Goal: Task Accomplishment & Management: Use online tool/utility

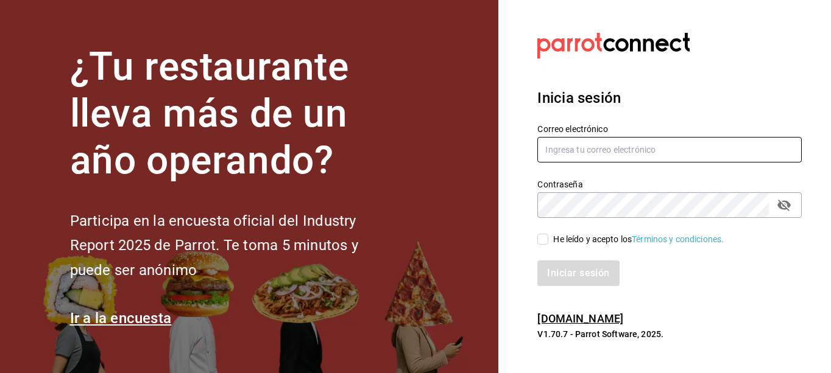
type input "Laureano.reyes@grupocosteno.com"
click at [542, 244] on input "He leído y acepto los Términos y condiciones." at bounding box center [542, 239] width 11 height 11
checkbox input "true"
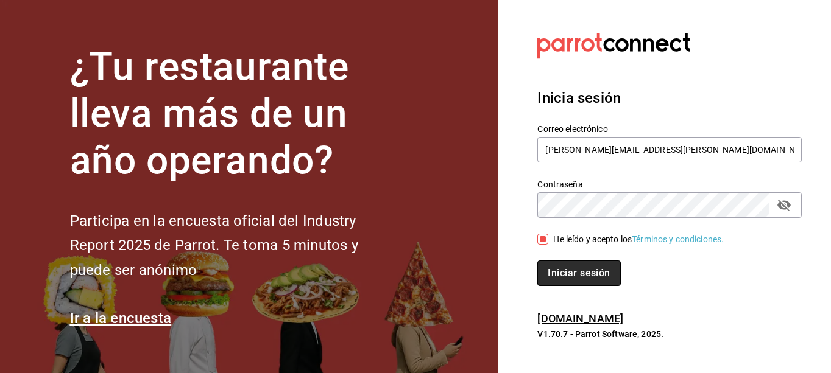
click at [566, 267] on button "Iniciar sesión" at bounding box center [578, 274] width 83 height 26
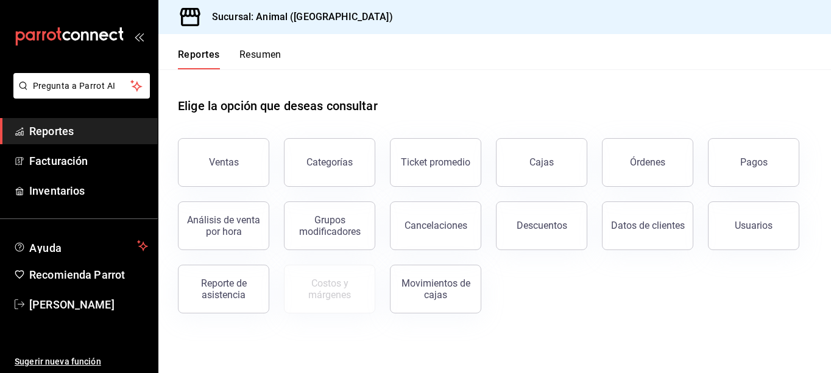
click at [250, 178] on button "Ventas" at bounding box center [223, 162] width 91 height 49
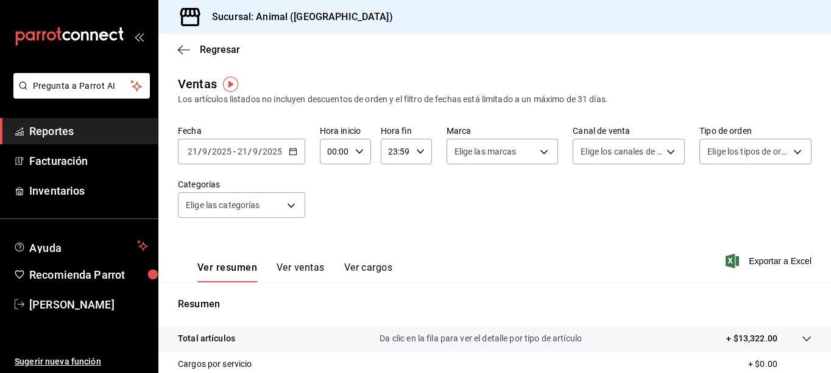
click at [297, 157] on div "[DATE] [DATE] - [DATE] [DATE]" at bounding box center [241, 152] width 127 height 26
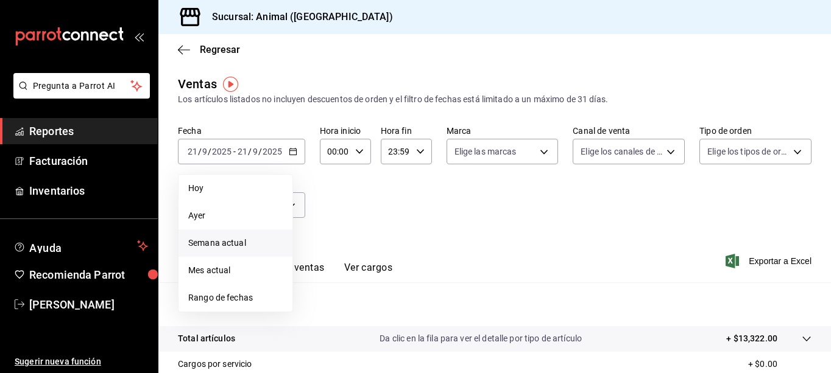
click at [230, 245] on span "Semana actual" at bounding box center [235, 243] width 94 height 13
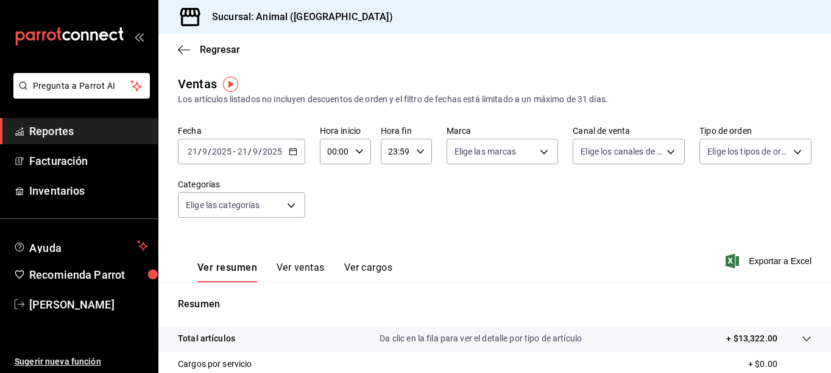
click at [293, 155] on \(Stroke\) "button" at bounding box center [292, 152] width 7 height 7
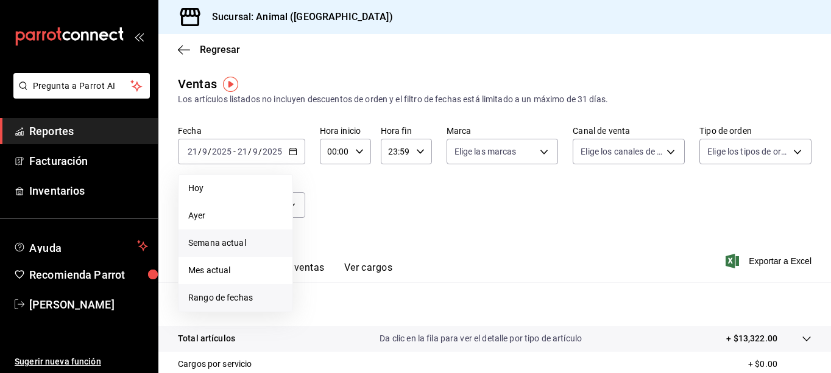
click at [216, 295] on span "Rango de fechas" at bounding box center [235, 298] width 94 height 13
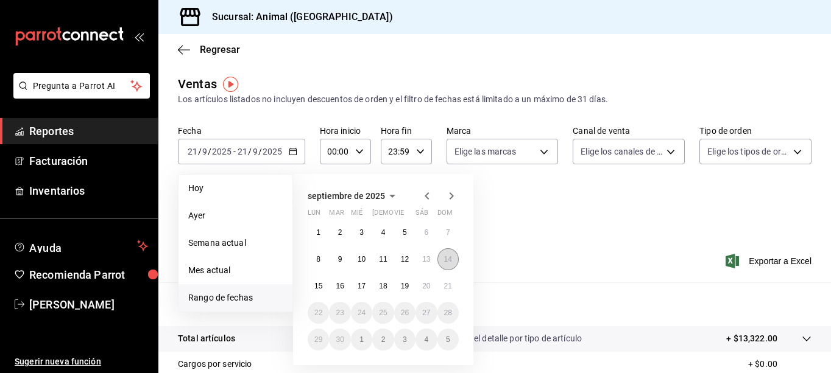
click at [450, 265] on button "14" at bounding box center [447, 259] width 21 height 22
click at [450, 286] on abbr "21" at bounding box center [448, 286] width 8 height 9
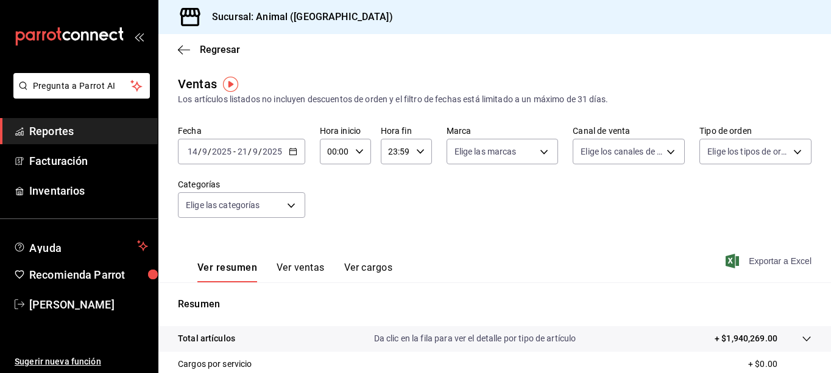
click at [733, 256] on span "Exportar a Excel" at bounding box center [769, 261] width 83 height 15
click at [292, 156] on div "[DATE] [DATE] - [DATE] [DATE]" at bounding box center [241, 152] width 127 height 26
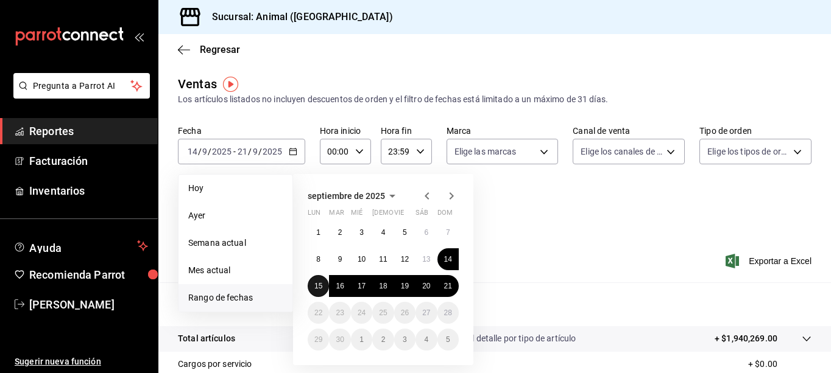
click at [325, 283] on button "15" at bounding box center [318, 286] width 21 height 22
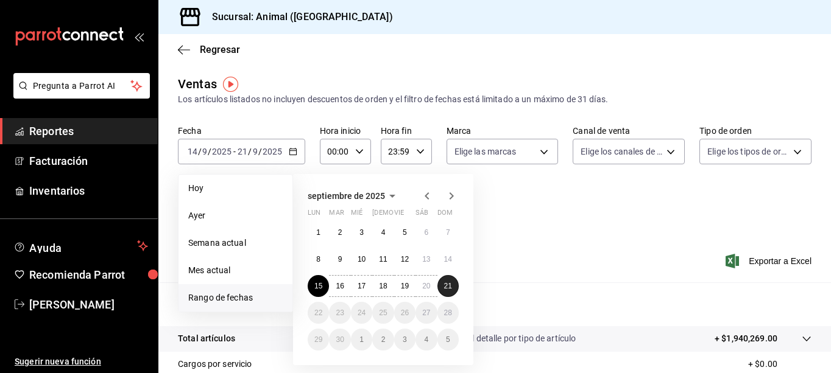
click at [454, 286] on button "21" at bounding box center [447, 286] width 21 height 22
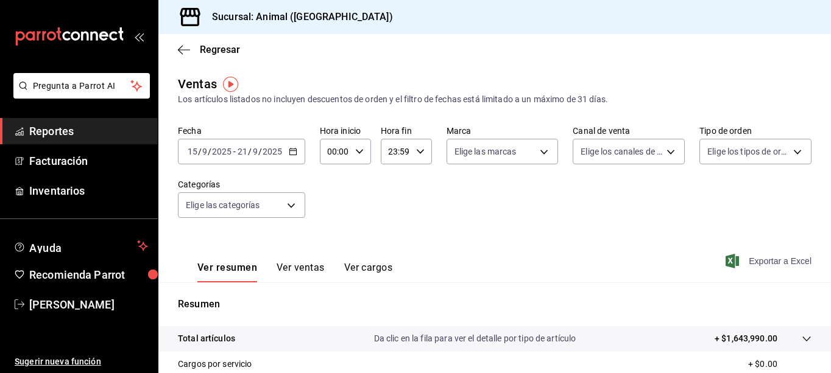
click at [725, 264] on icon "button" at bounding box center [731, 261] width 13 height 15
